Goal: Task Accomplishment & Management: Use online tool/utility

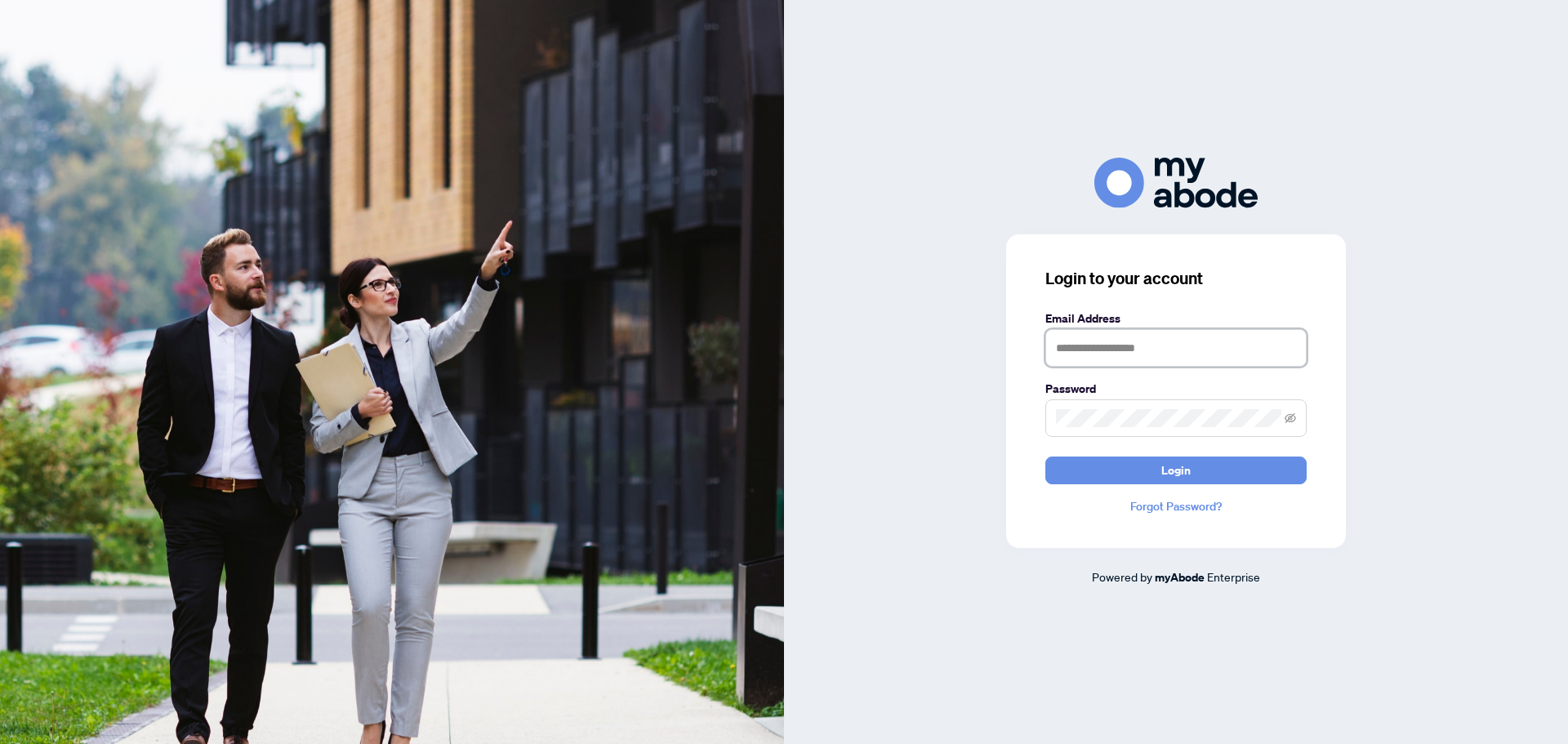
click at [1139, 354] on input "text" at bounding box center [1175, 348] width 261 height 38
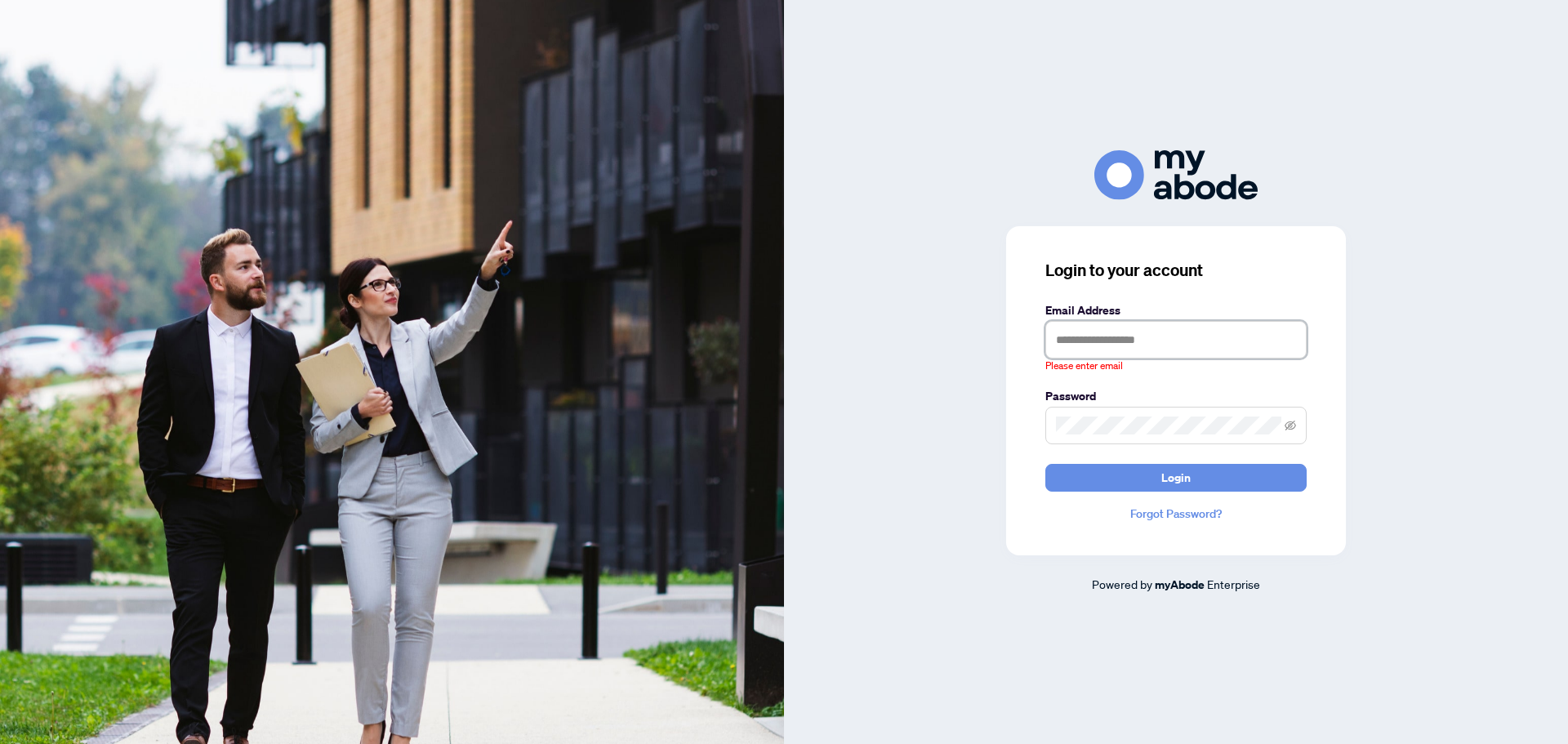
type input "**********"
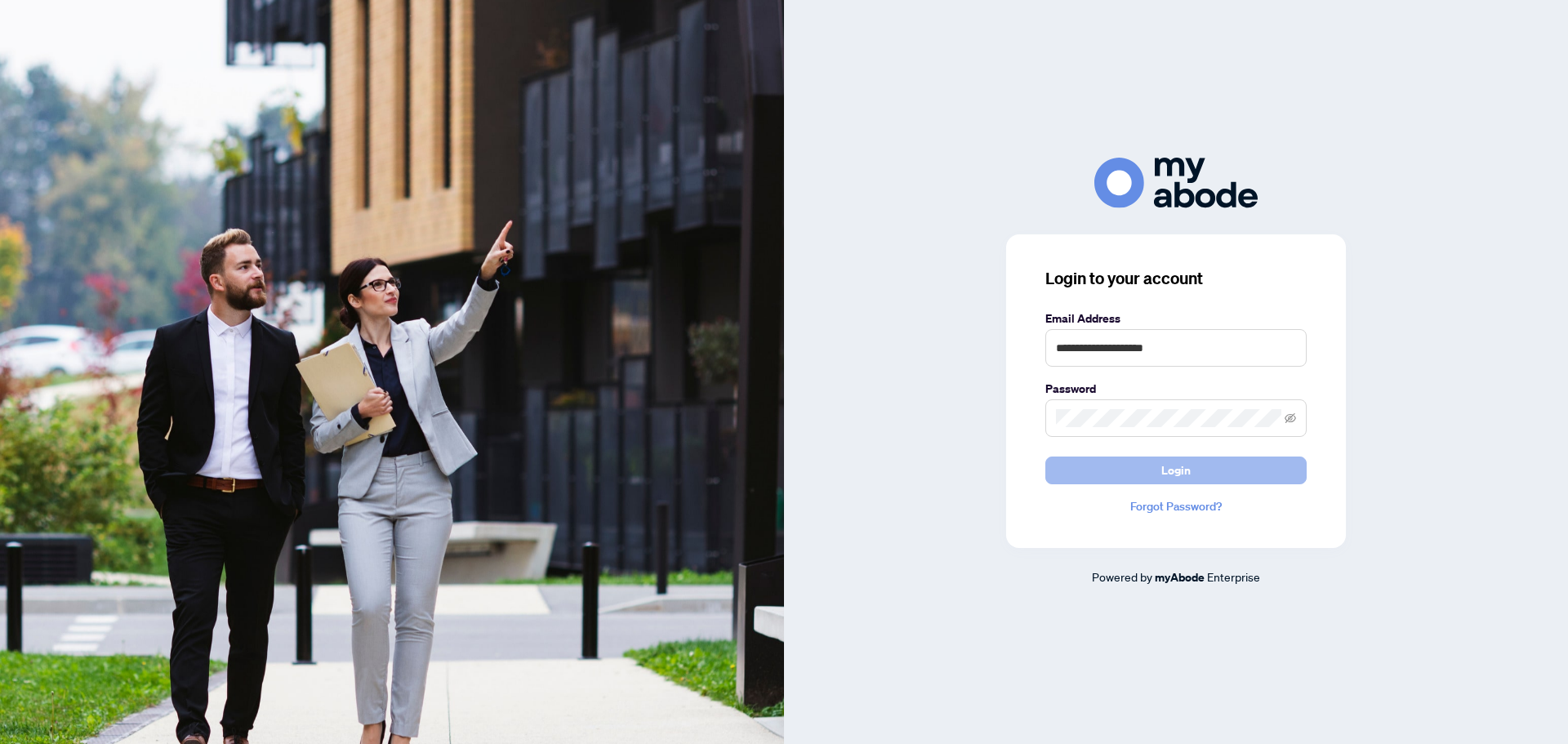
click at [1090, 477] on button "Login" at bounding box center [1175, 470] width 261 height 27
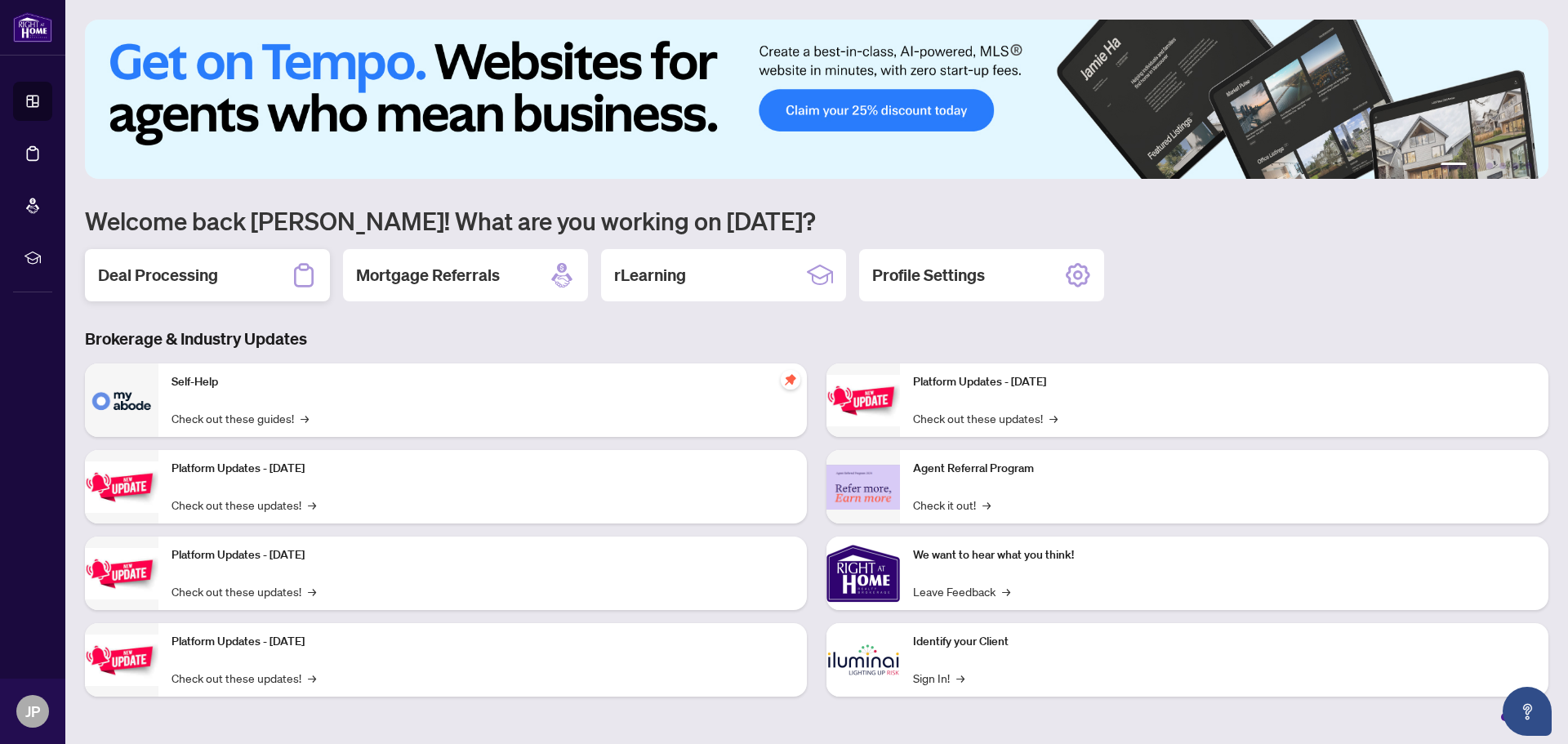
click at [199, 269] on h2 "Deal Processing" at bounding box center [158, 275] width 120 height 23
